Goal: Find contact information: Find contact information

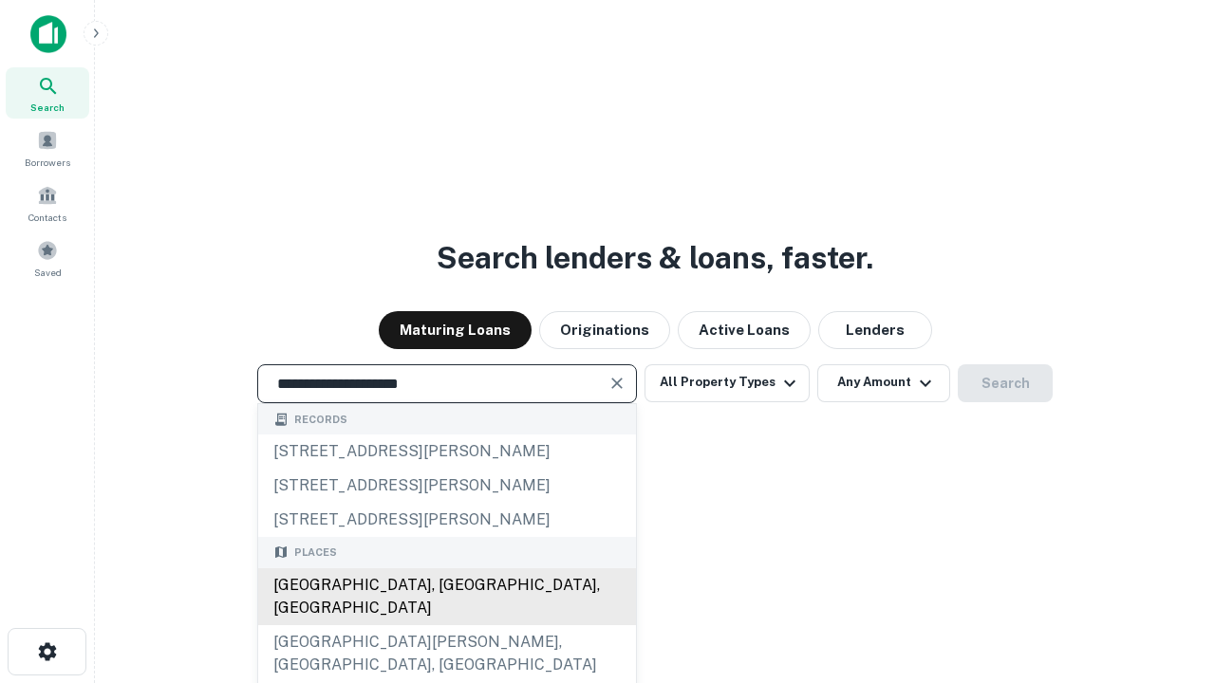
click at [446, 625] on div "[GEOGRAPHIC_DATA], [GEOGRAPHIC_DATA], [GEOGRAPHIC_DATA]" at bounding box center [447, 596] width 378 height 57
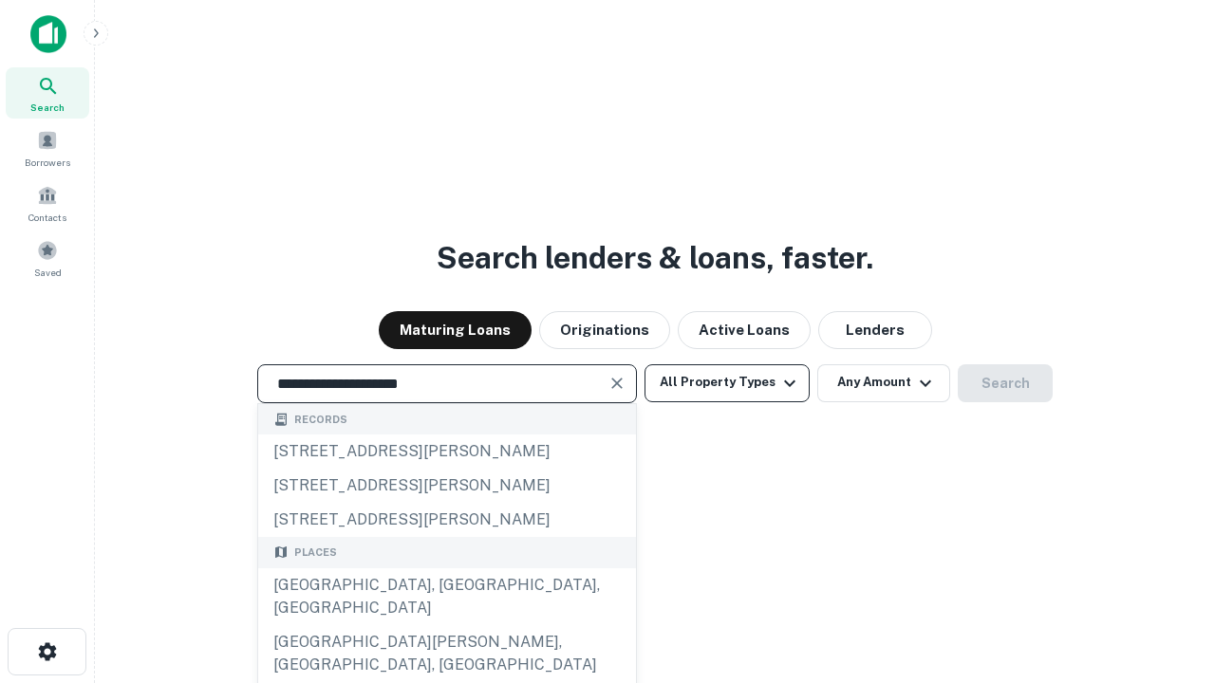
type input "**********"
click at [727, 382] on button "All Property Types" at bounding box center [726, 383] width 165 height 38
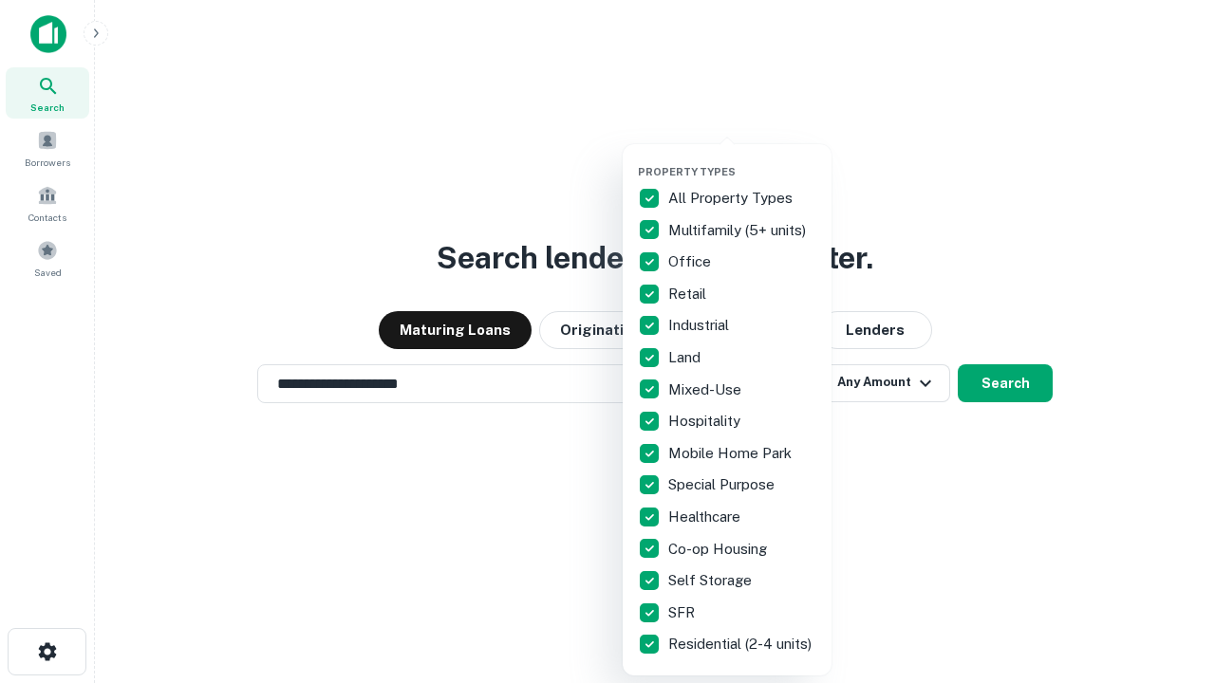
click at [742, 159] on button "button" at bounding box center [742, 159] width 209 height 1
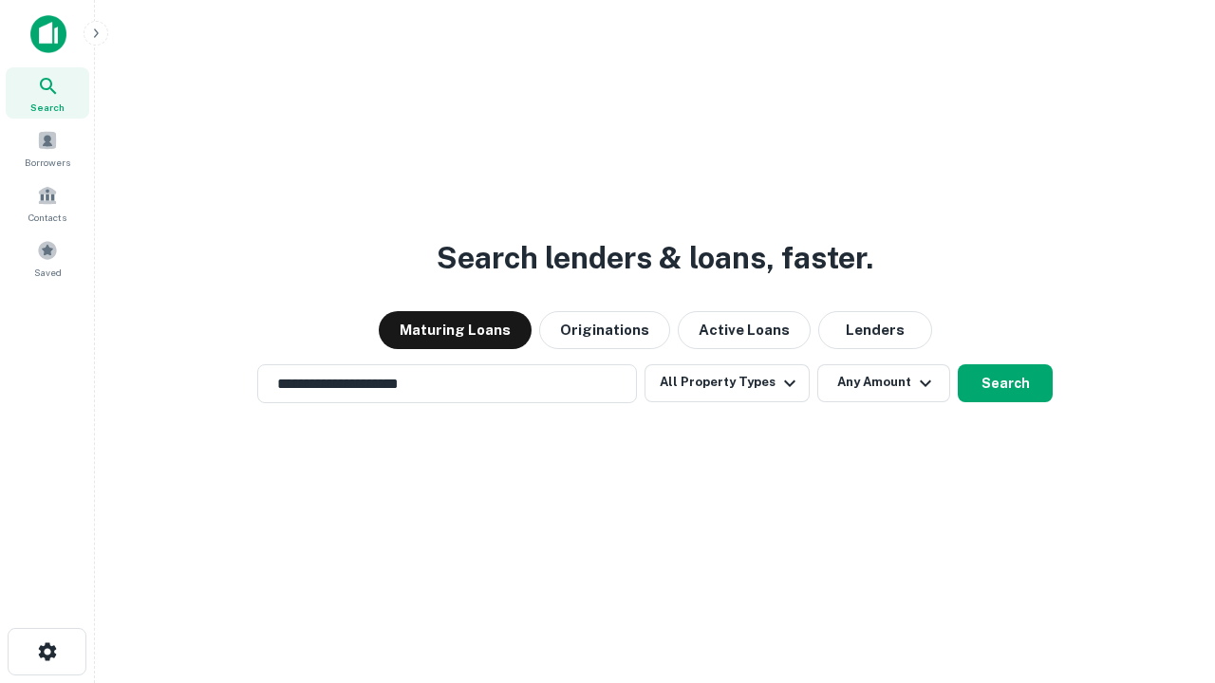
scroll to position [11, 229]
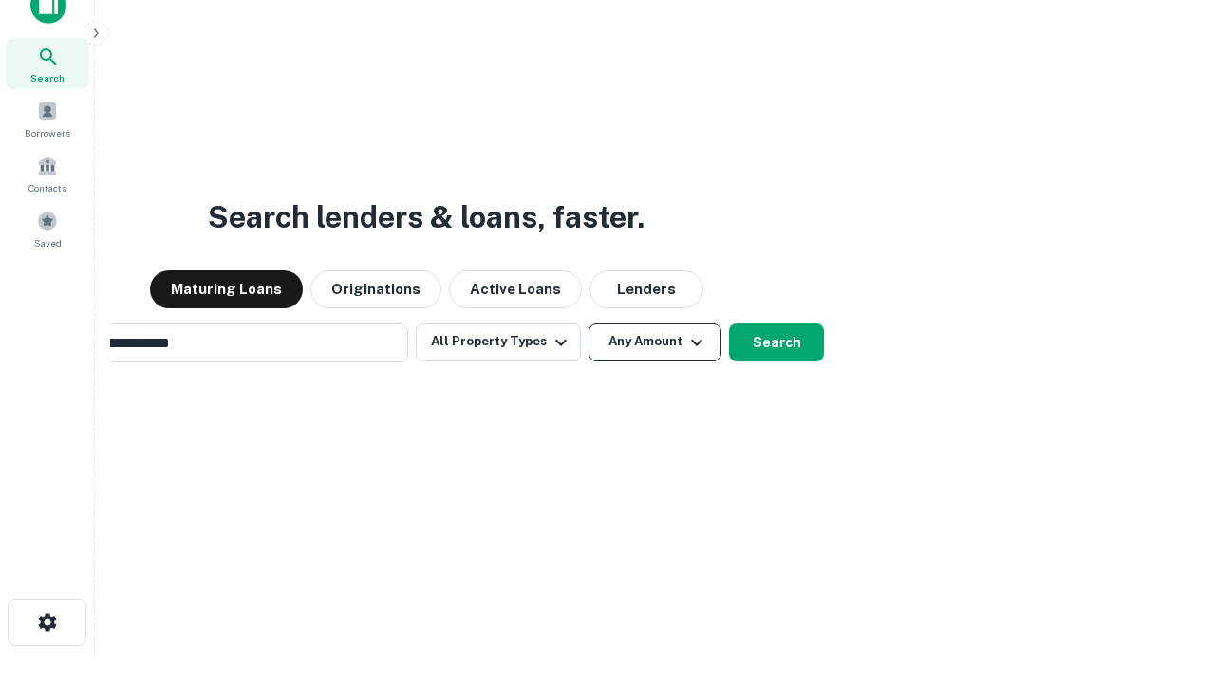
click at [588, 324] on button "Any Amount" at bounding box center [654, 343] width 133 height 38
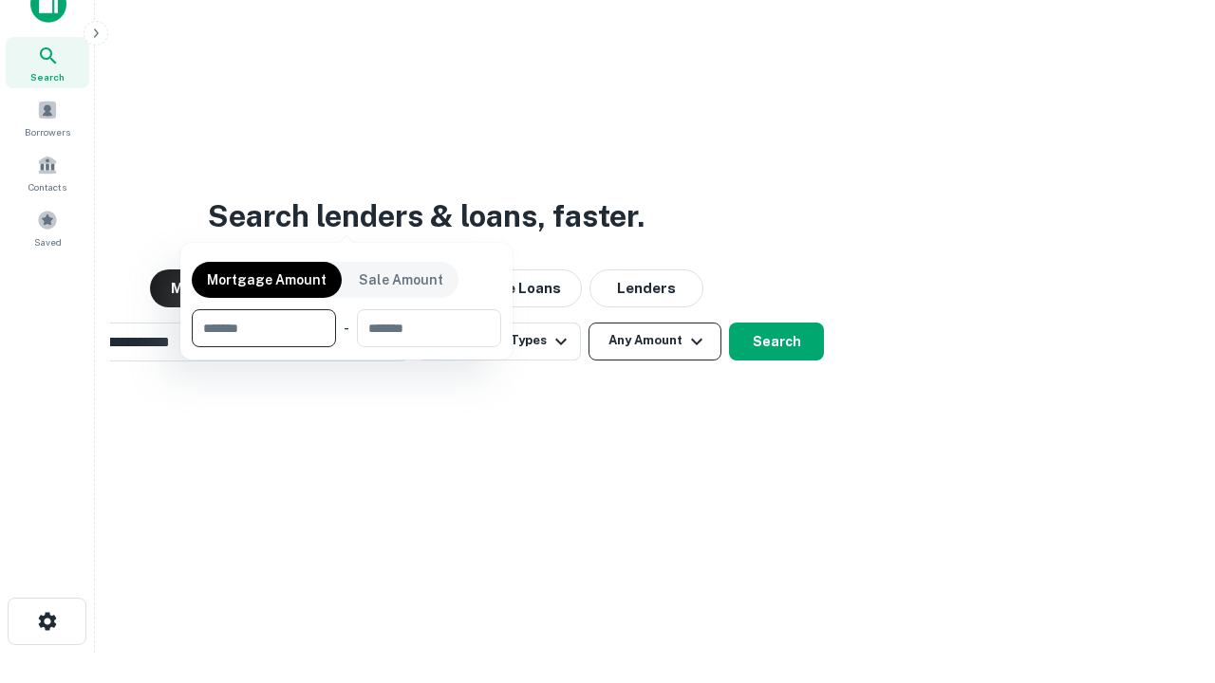
scroll to position [137, 537]
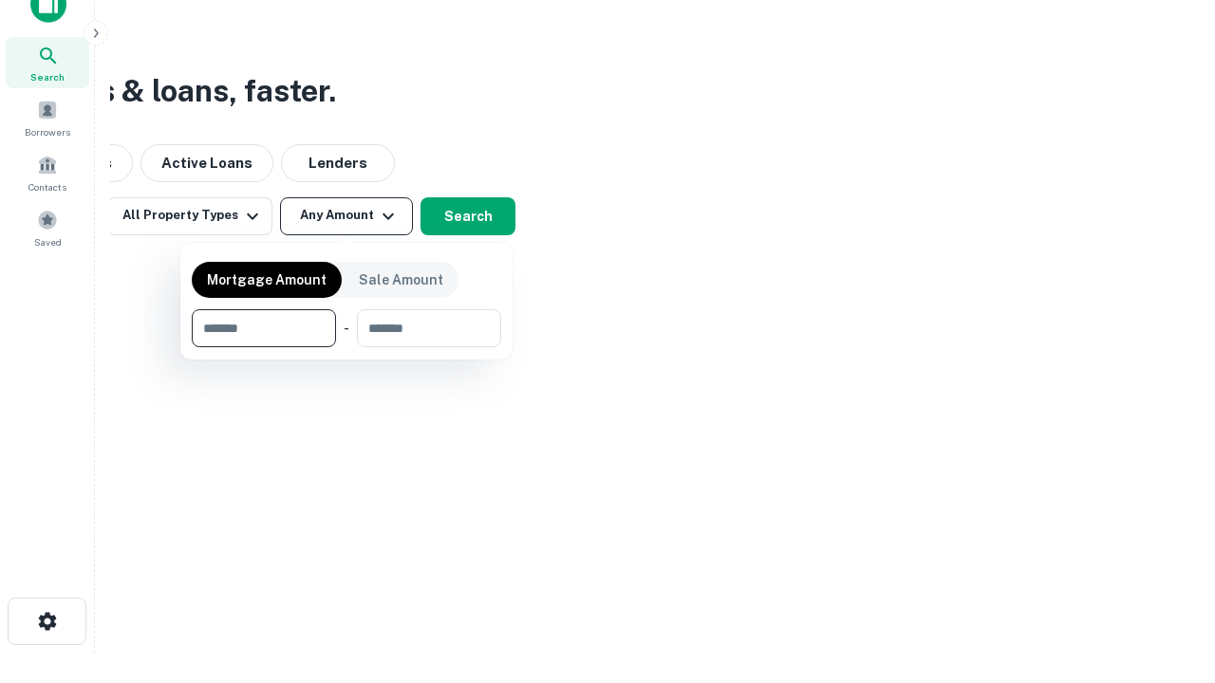
type input "*******"
click at [346, 347] on button "button" at bounding box center [346, 347] width 309 height 1
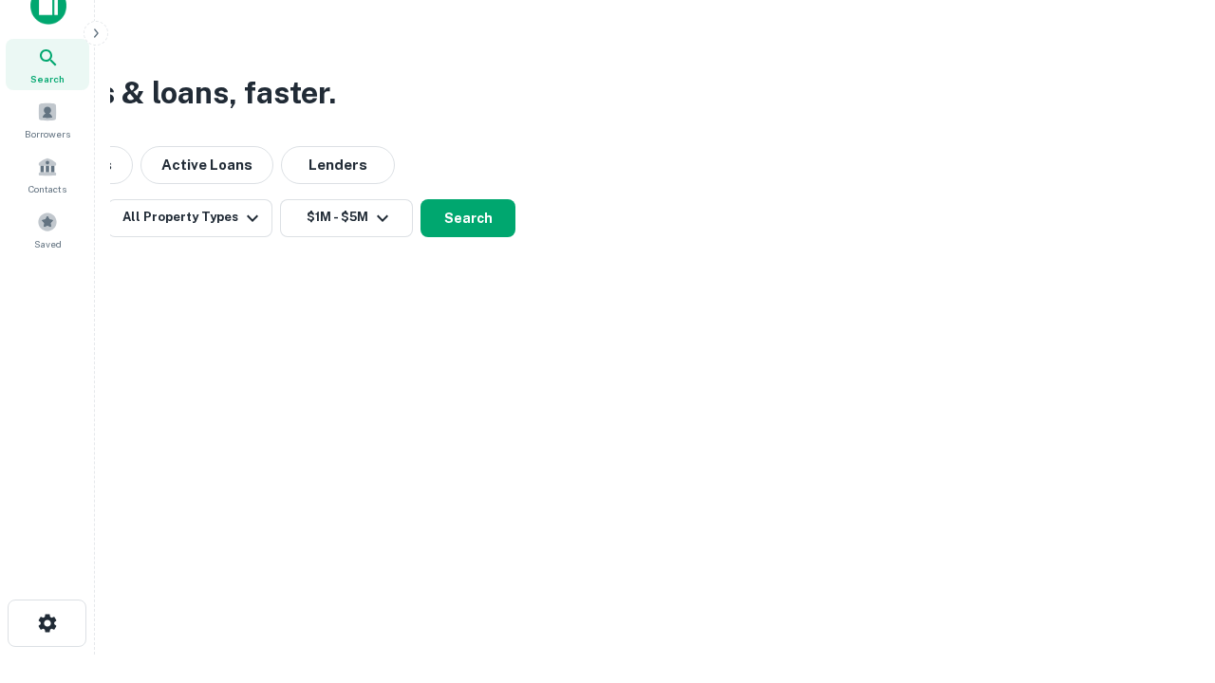
scroll to position [11, 350]
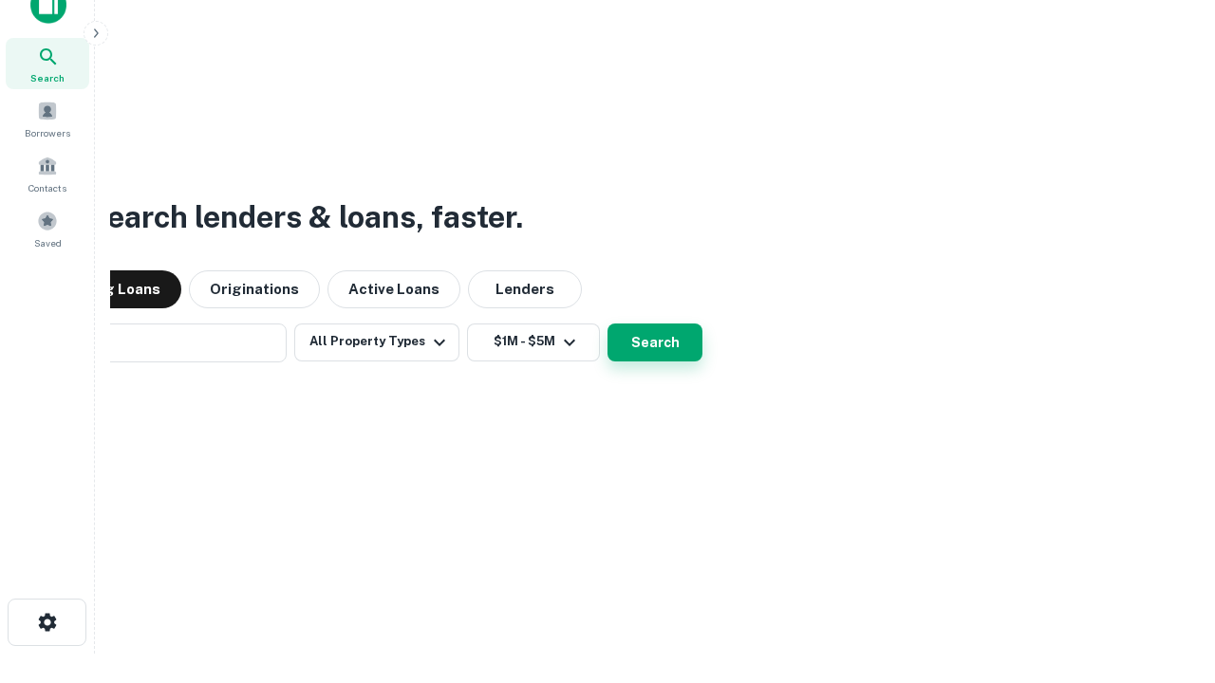
click at [607, 324] on button "Search" at bounding box center [654, 343] width 95 height 38
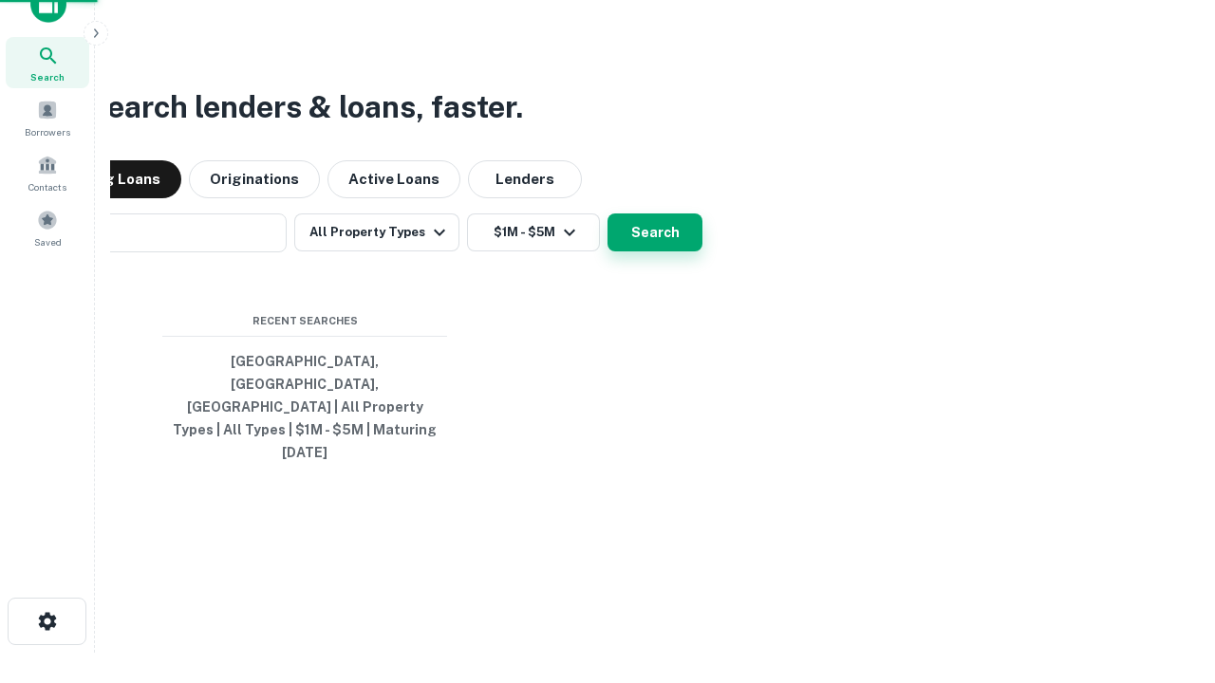
scroll to position [50, 537]
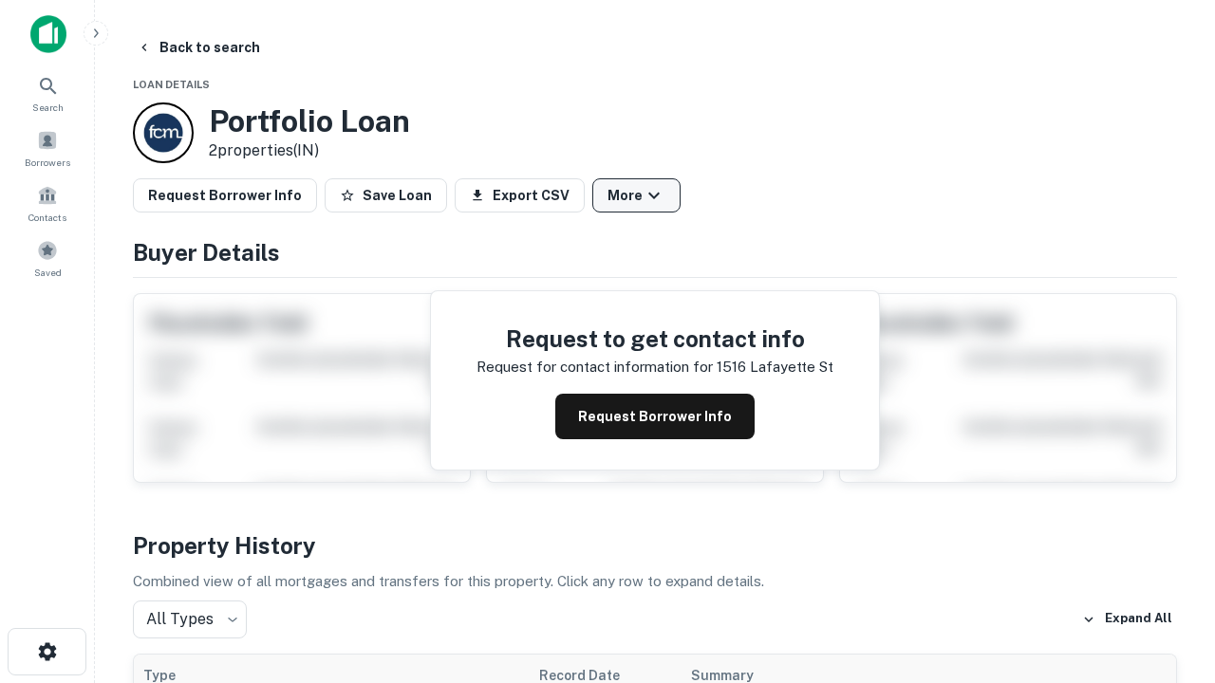
click at [636, 196] on button "More" at bounding box center [636, 195] width 88 height 34
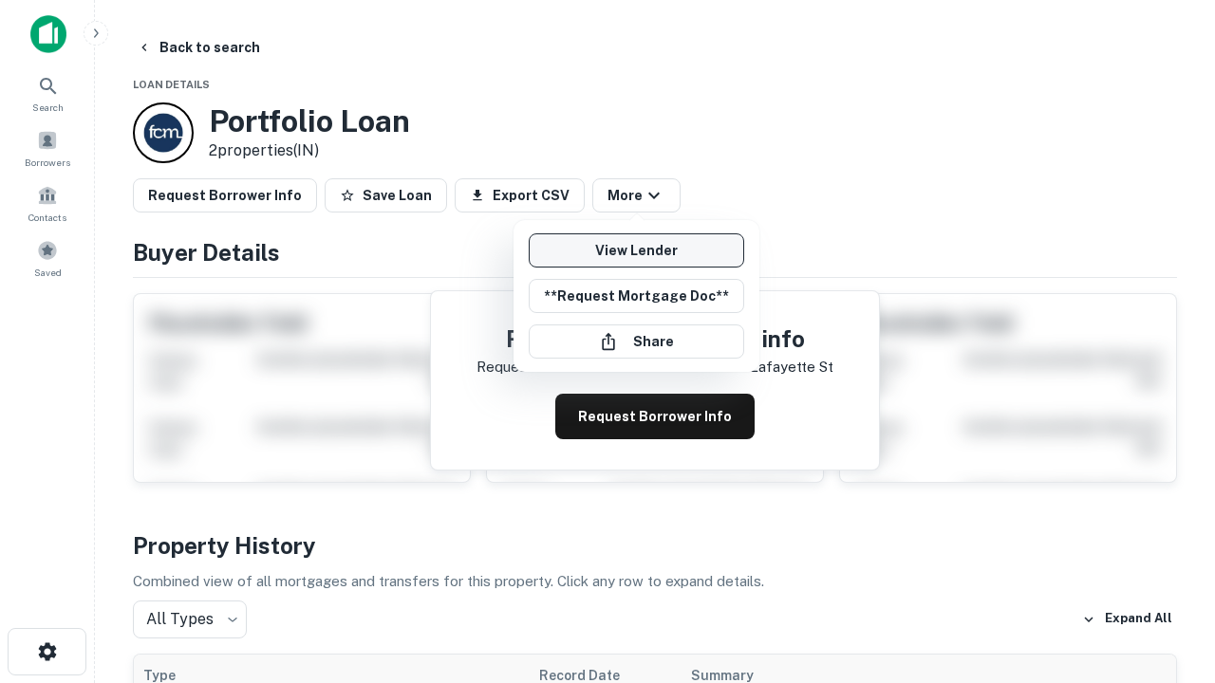
click at [636, 251] on link "View Lender" at bounding box center [636, 250] width 215 height 34
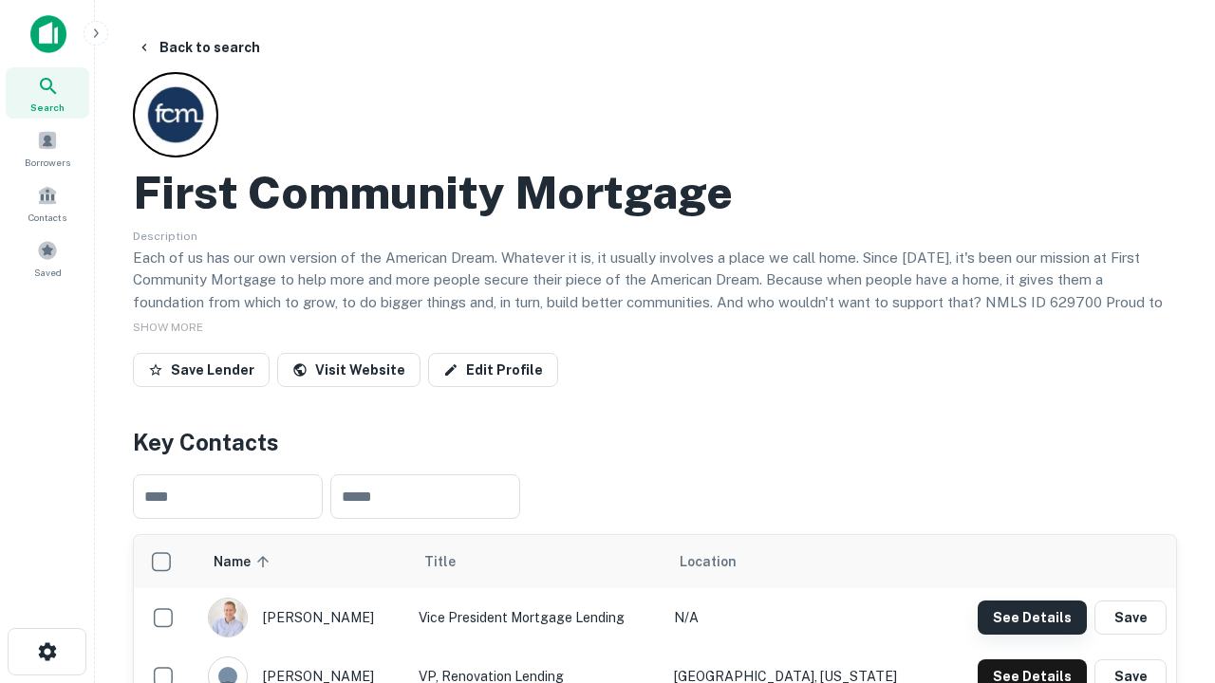
click at [1032, 617] on button "See Details" at bounding box center [1032, 618] width 109 height 34
click at [47, 652] on icon "button" at bounding box center [47, 652] width 23 height 23
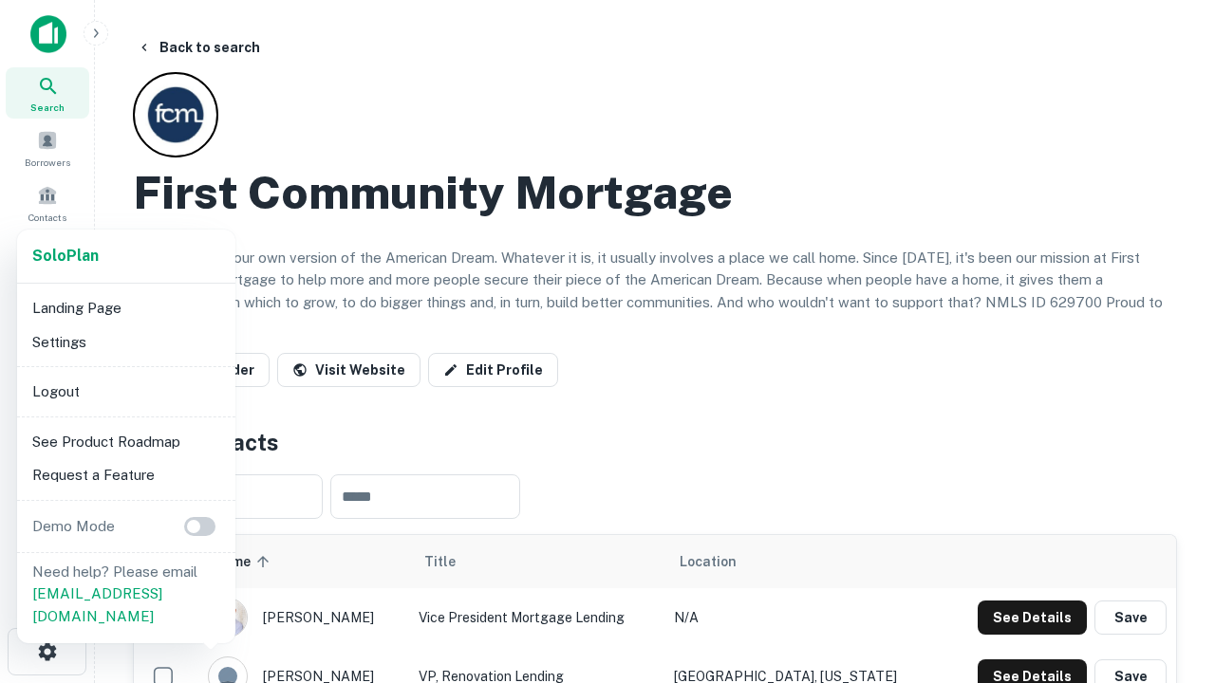
click at [125, 391] on li "Logout" at bounding box center [126, 392] width 203 height 34
